Goal: Check status: Check status

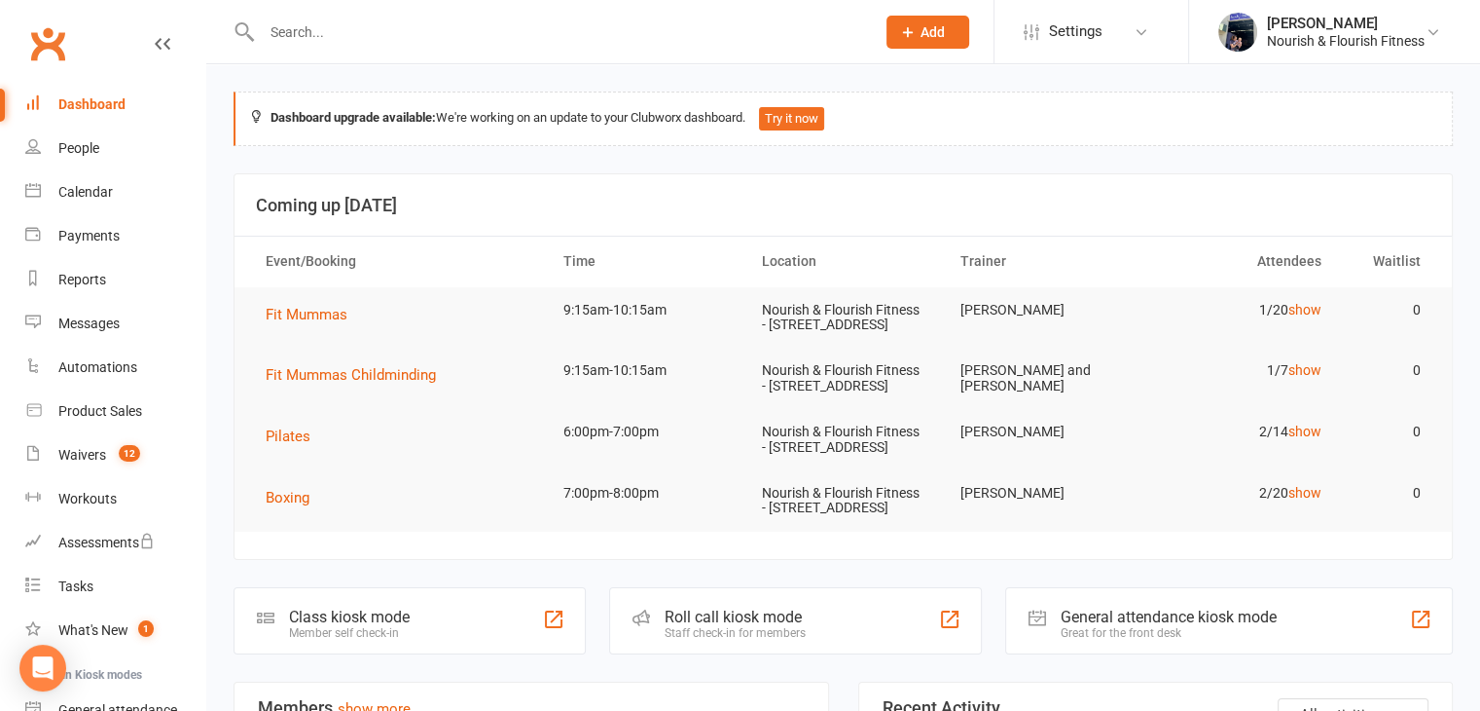
click at [432, 46] on div at bounding box center [548, 31] width 628 height 63
click at [304, 28] on input "text" at bounding box center [558, 31] width 605 height 27
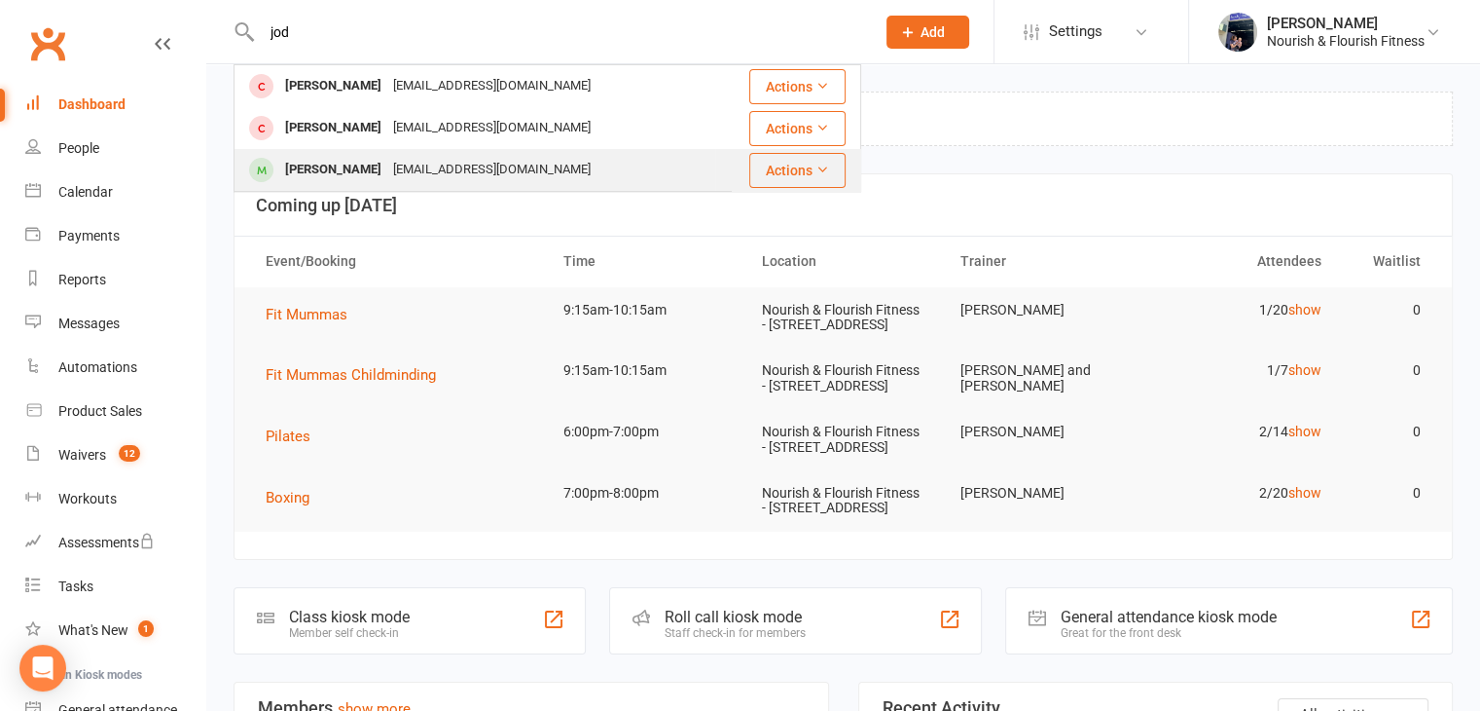
type input "jod"
click at [304, 185] on div "[PERSON_NAME] [EMAIL_ADDRESS][DOMAIN_NAME]" at bounding box center [475, 170] width 479 height 40
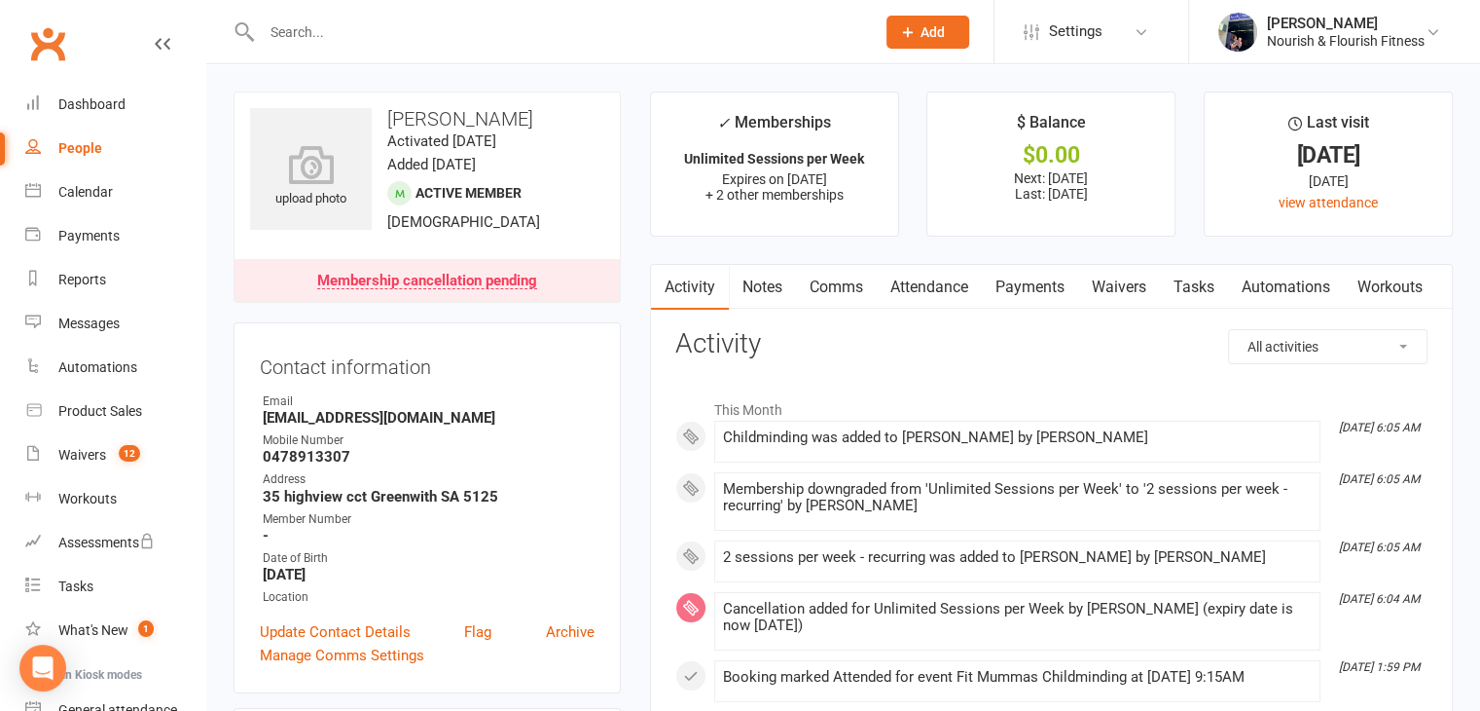
click at [1013, 279] on link "Payments" at bounding box center [1030, 287] width 96 height 45
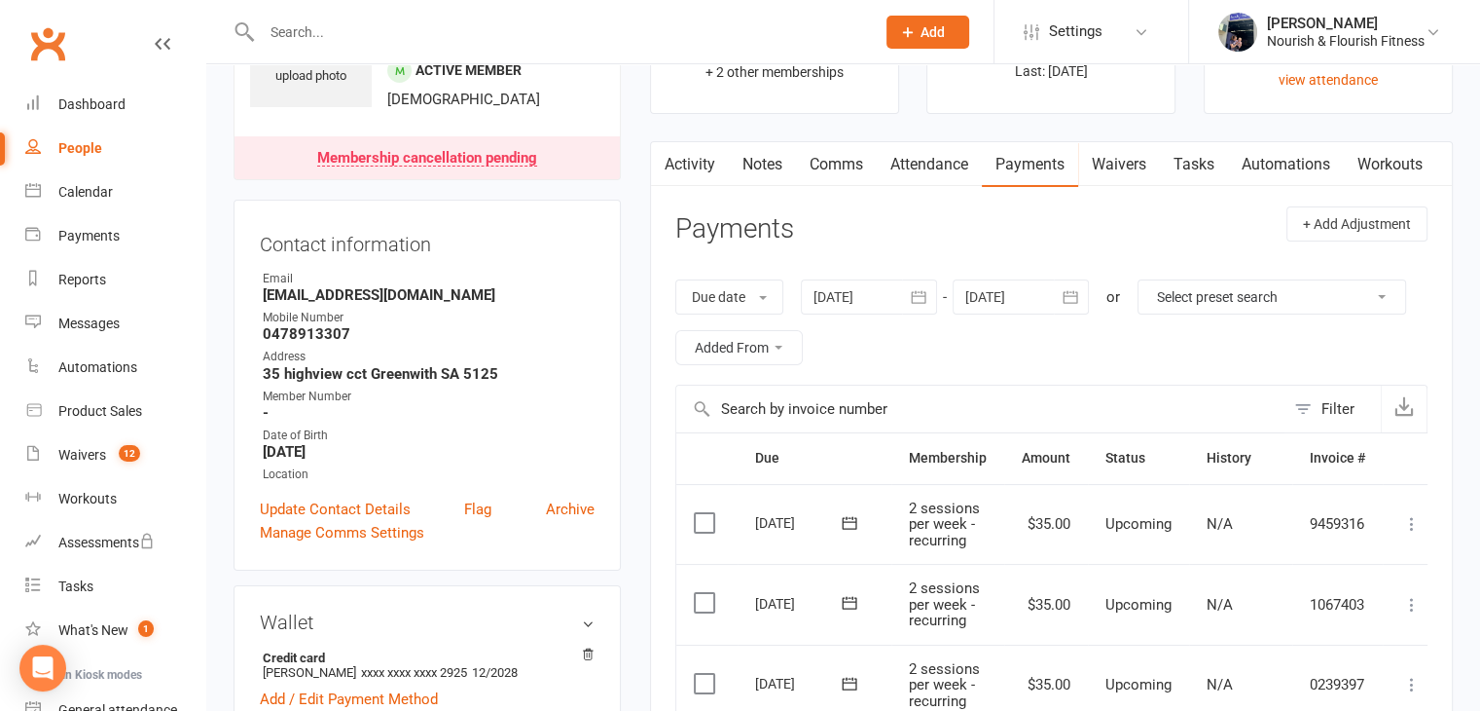
scroll to position [115, 0]
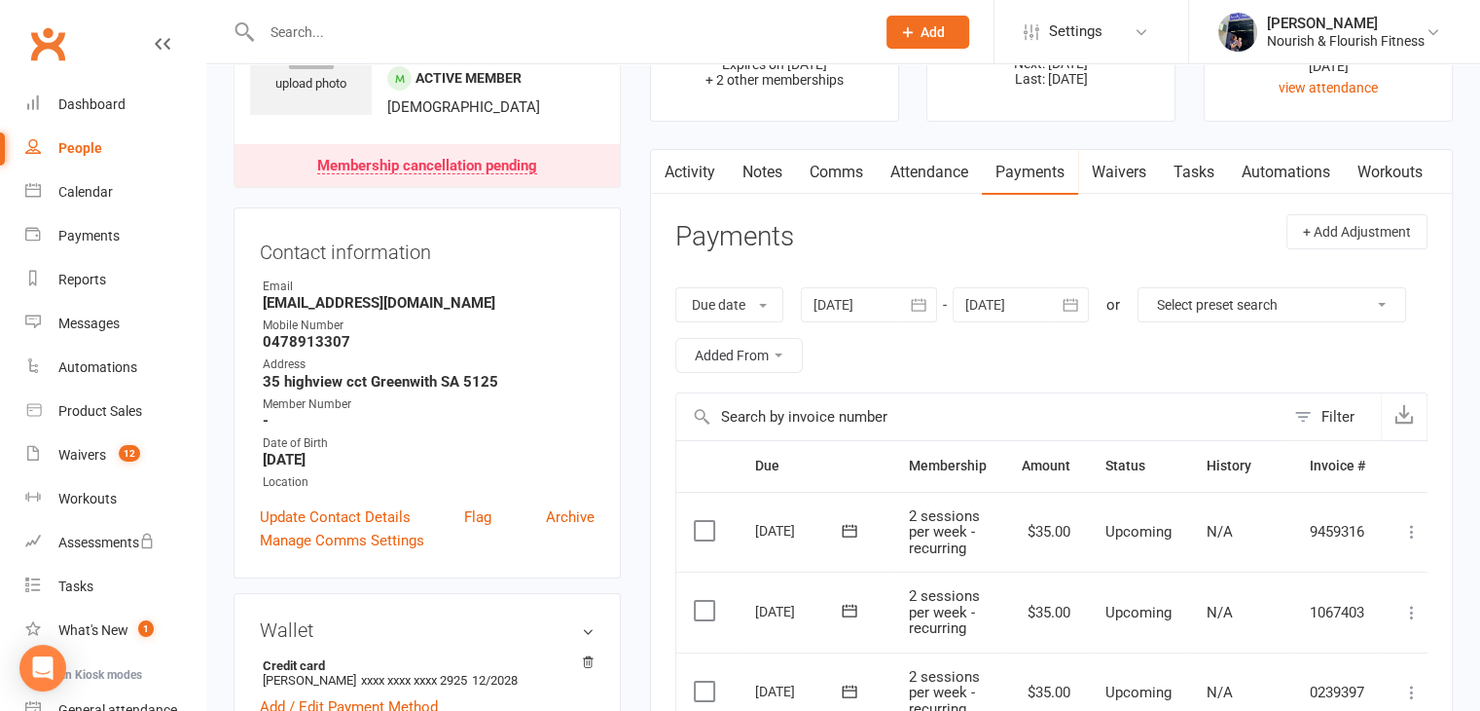
click at [927, 295] on icon "button" at bounding box center [918, 304] width 19 height 19
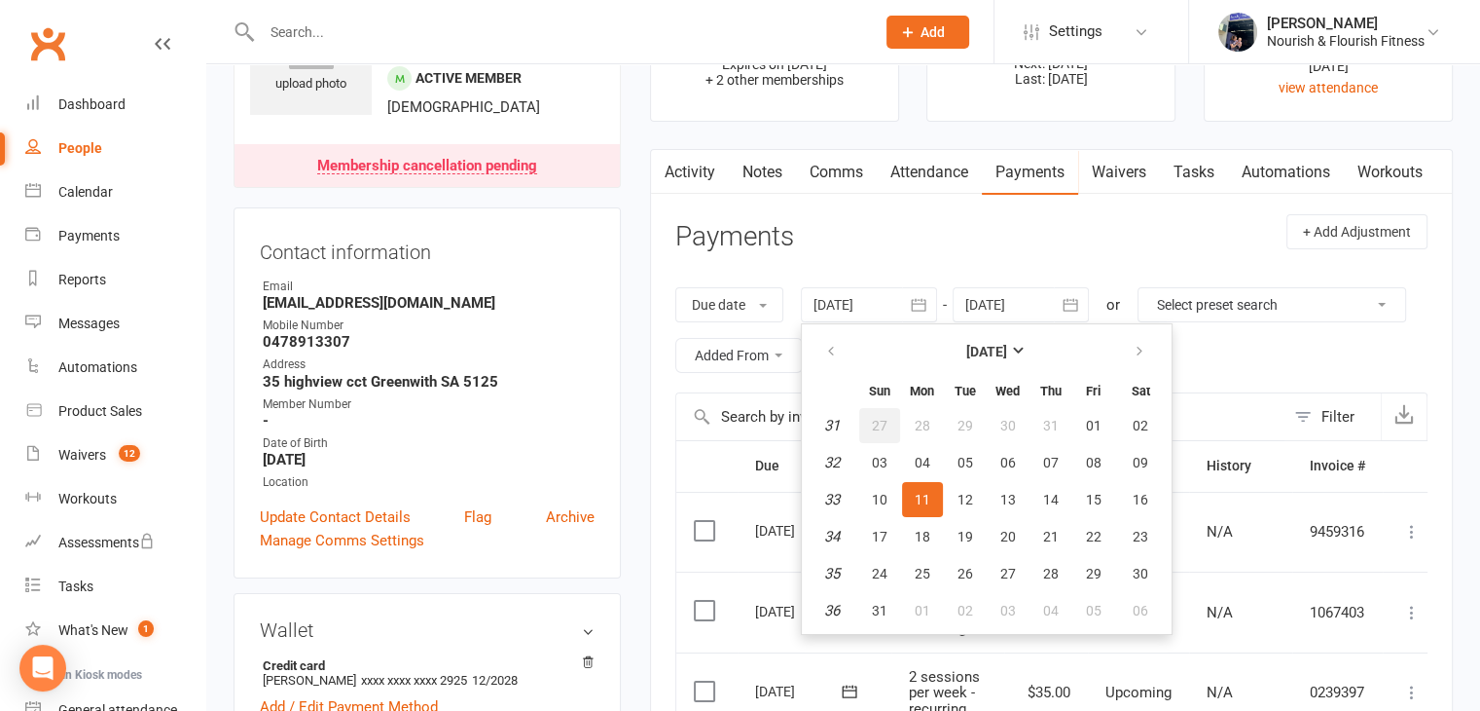
click at [876, 426] on span "27" at bounding box center [880, 426] width 16 height 16
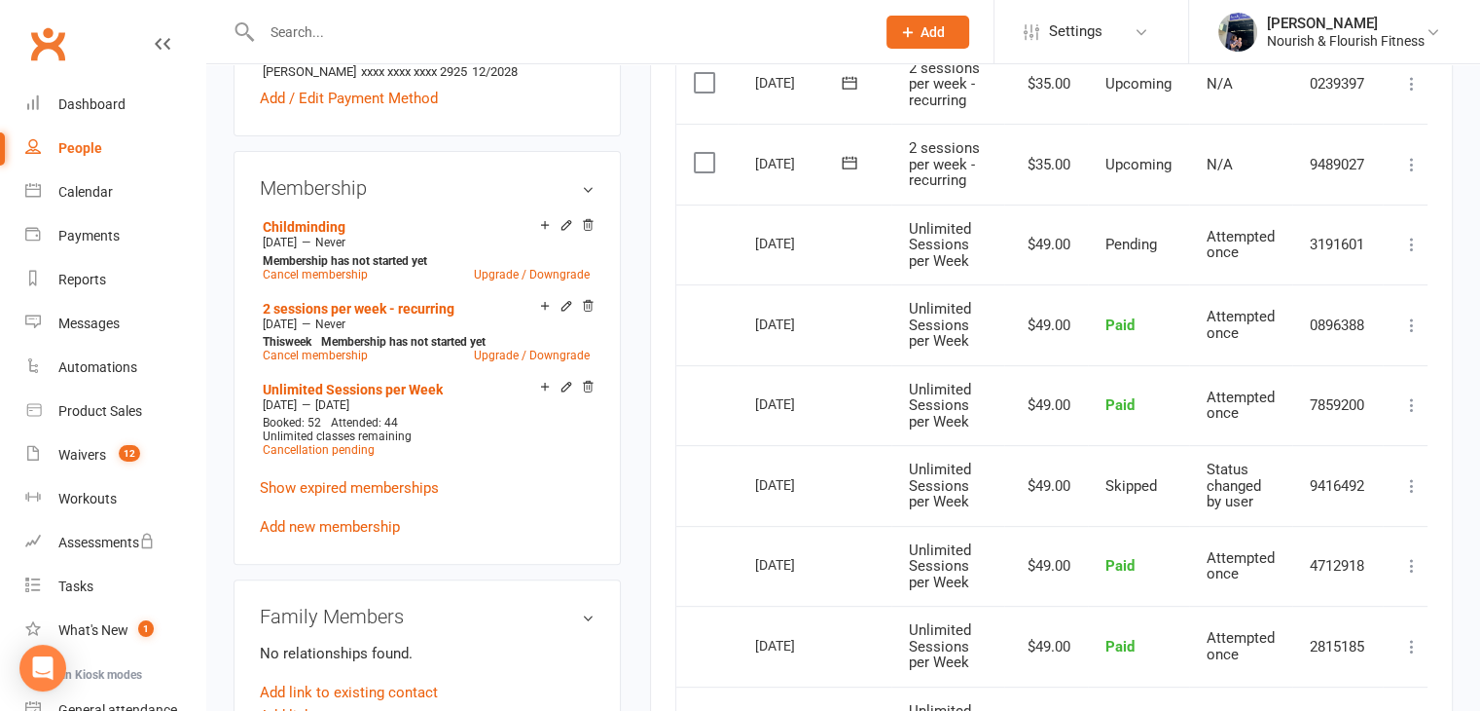
scroll to position [722, 0]
click at [1191, 328] on td "Attempted once" at bounding box center [1240, 325] width 103 height 81
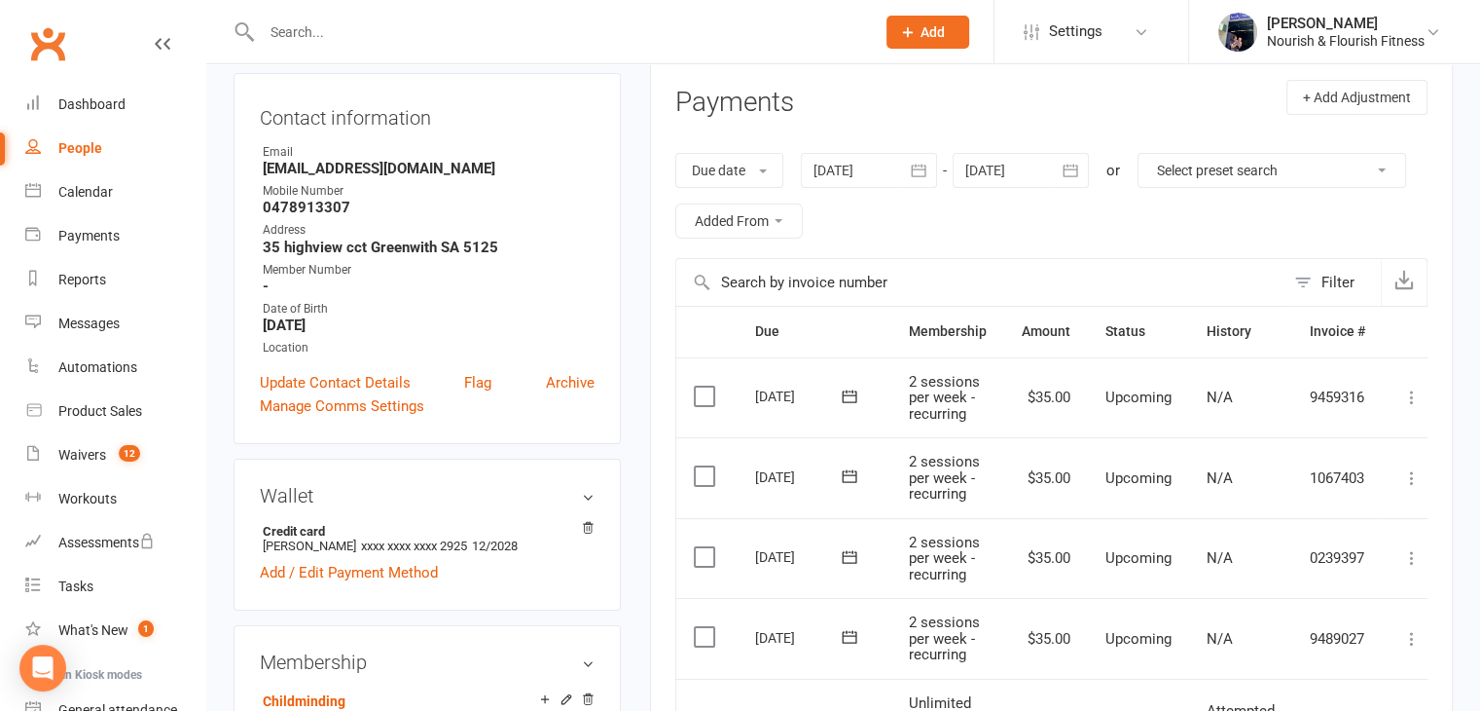
scroll to position [204, 0]
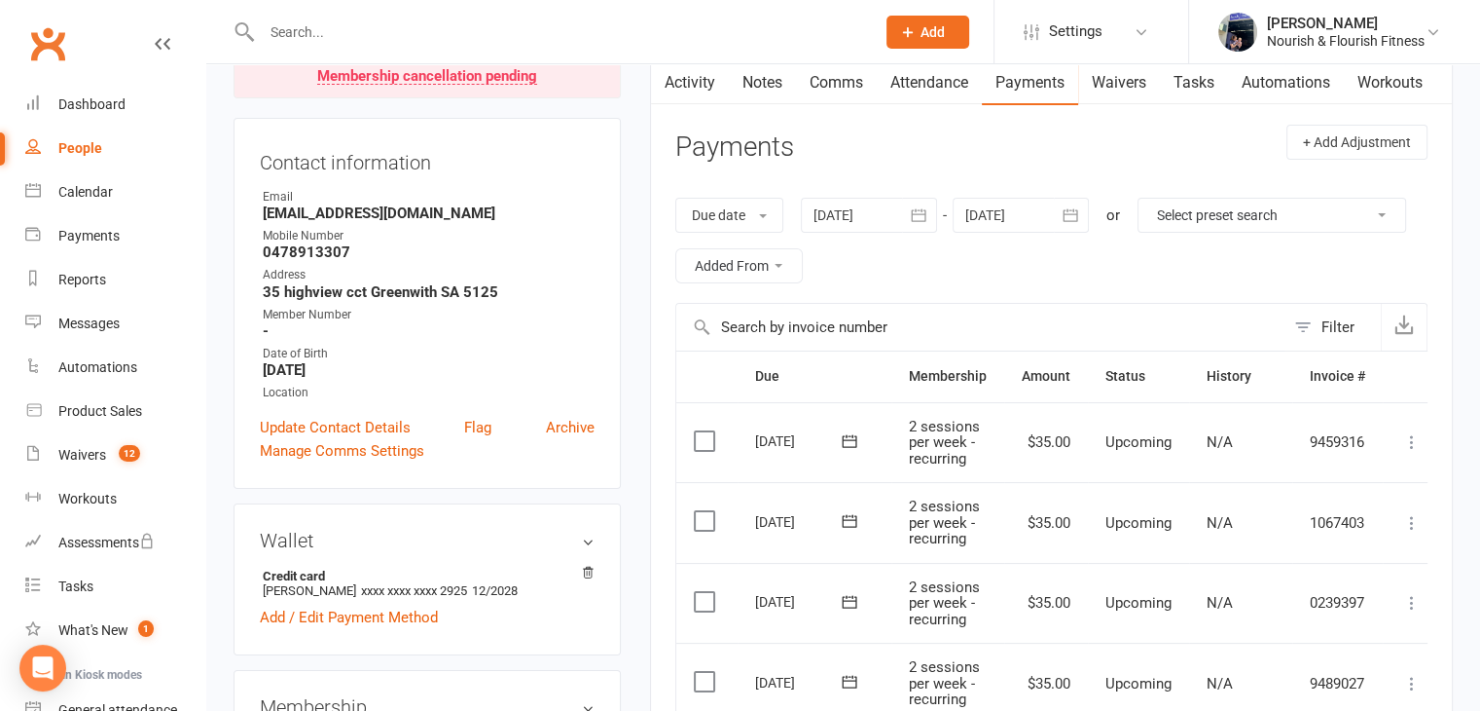
click at [907, 223] on button "button" at bounding box center [919, 215] width 35 height 35
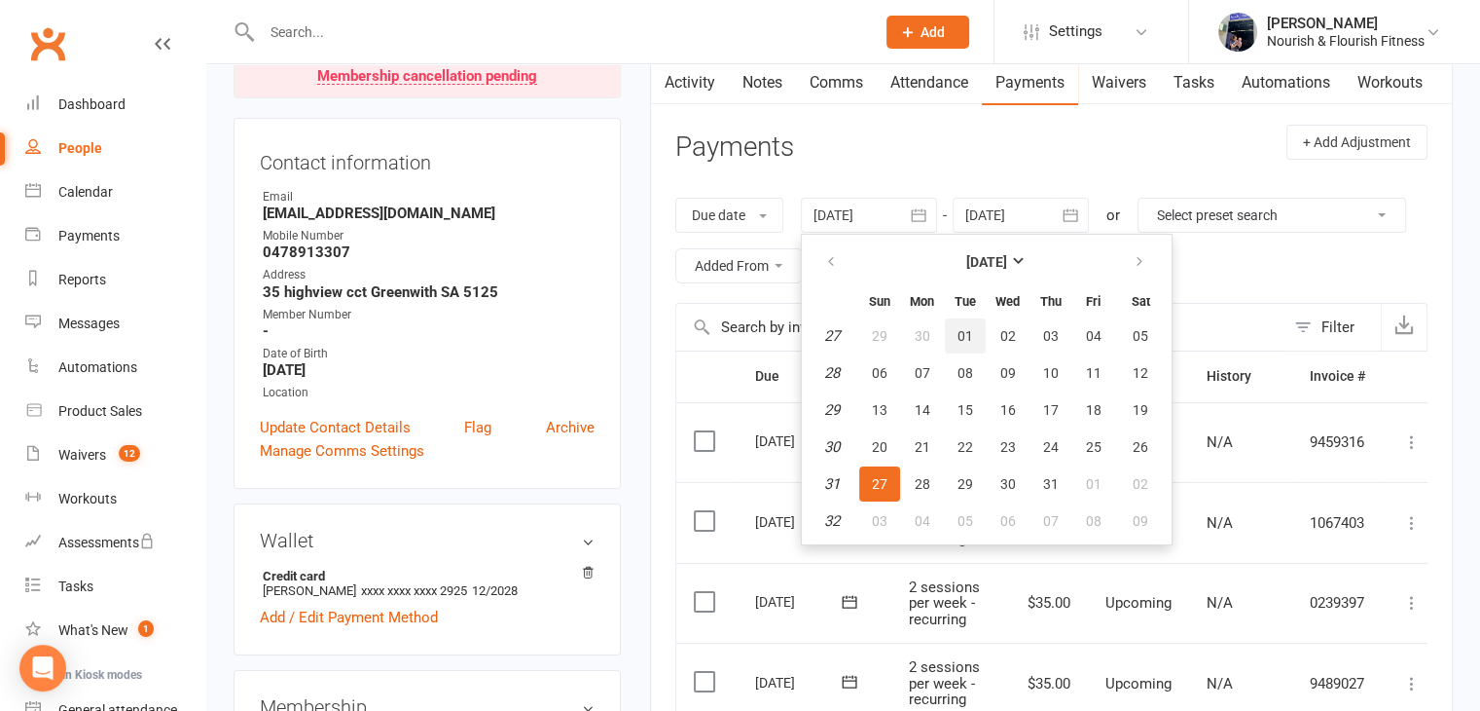
click at [970, 333] on span "01" at bounding box center [966, 336] width 16 height 16
type input "[DATE]"
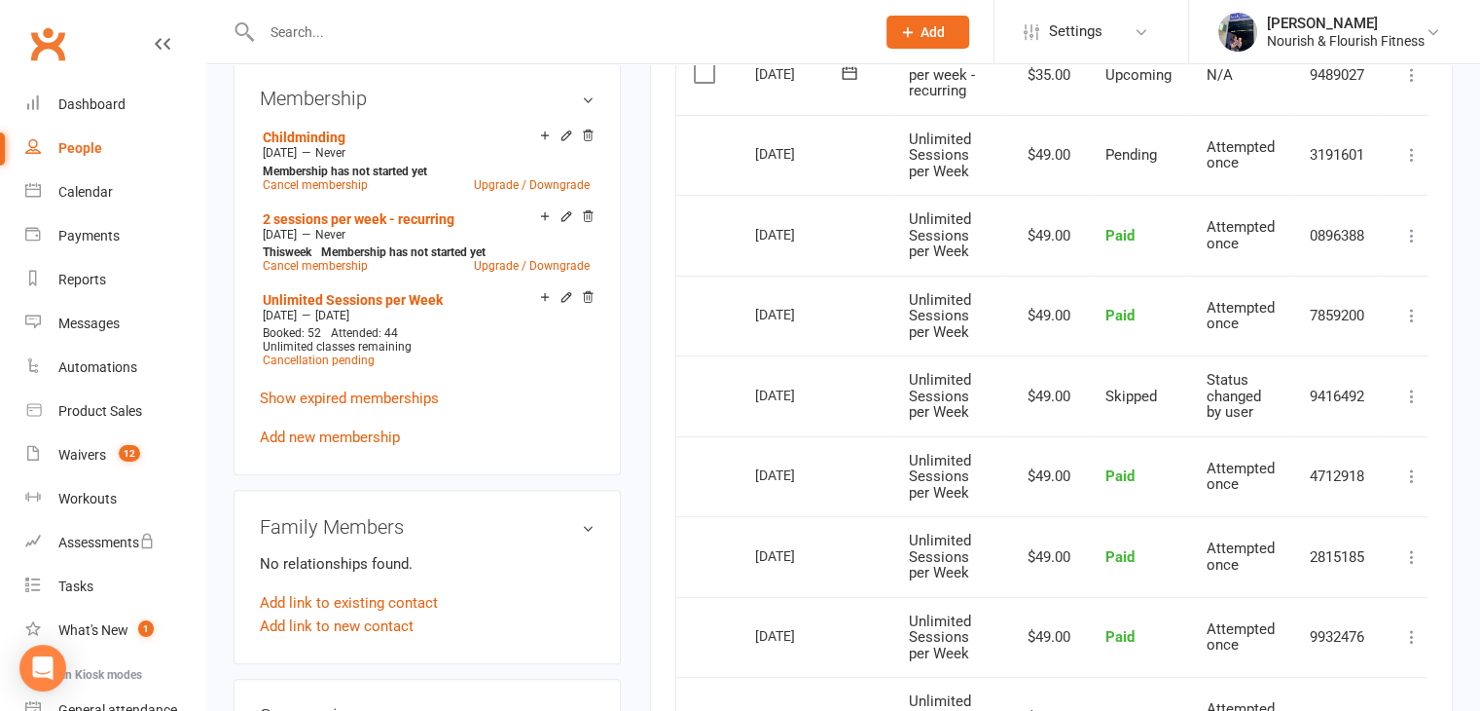
scroll to position [810, 0]
